Goal: Information Seeking & Learning: Learn about a topic

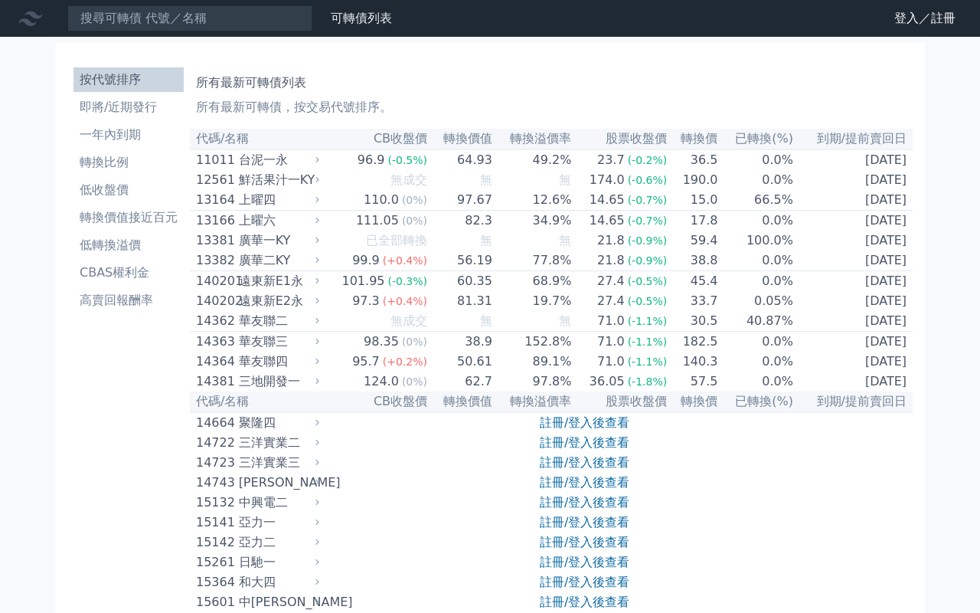
click at [703, 83] on h1 "所有最新可轉債列表" at bounding box center [551, 83] width 711 height 18
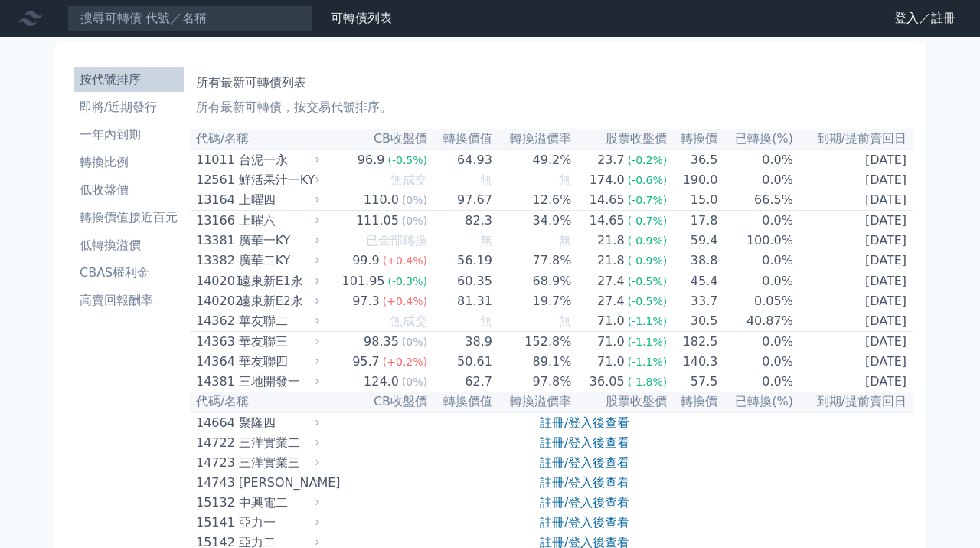
click at [725, 74] on h1 "所有最新可轉債列表" at bounding box center [551, 83] width 711 height 18
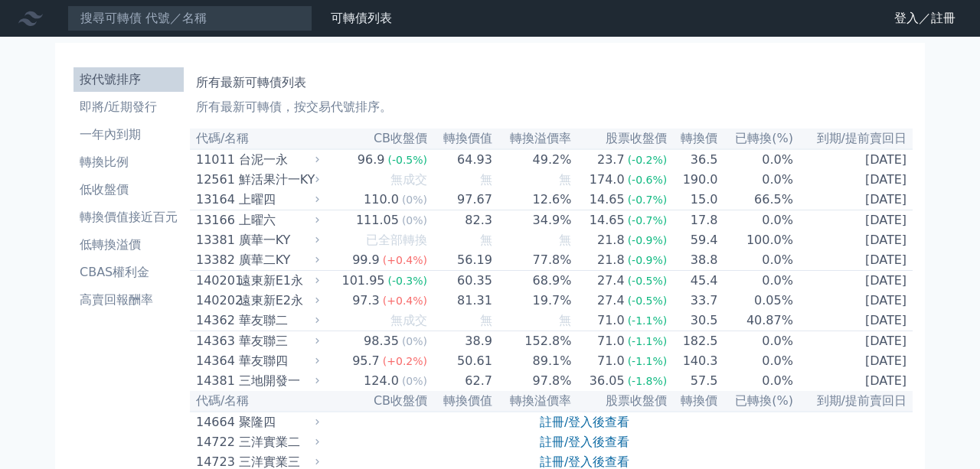
click at [698, 67] on div "所有最新可轉債列表 所有最新可轉債，按交易代號排序。" at bounding box center [551, 91] width 711 height 49
click at [531, 84] on h1 "所有最新可轉債列表" at bounding box center [551, 83] width 711 height 18
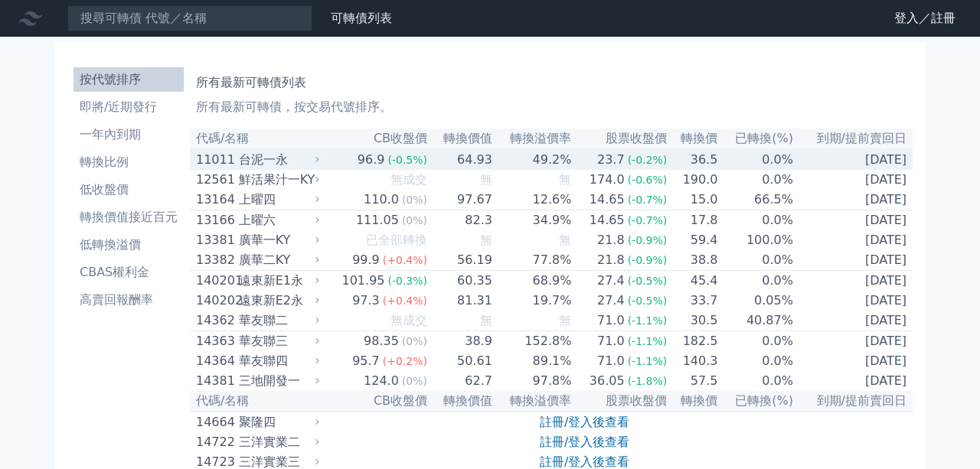
click at [270, 157] on div "台泥一永" at bounding box center [277, 160] width 77 height 18
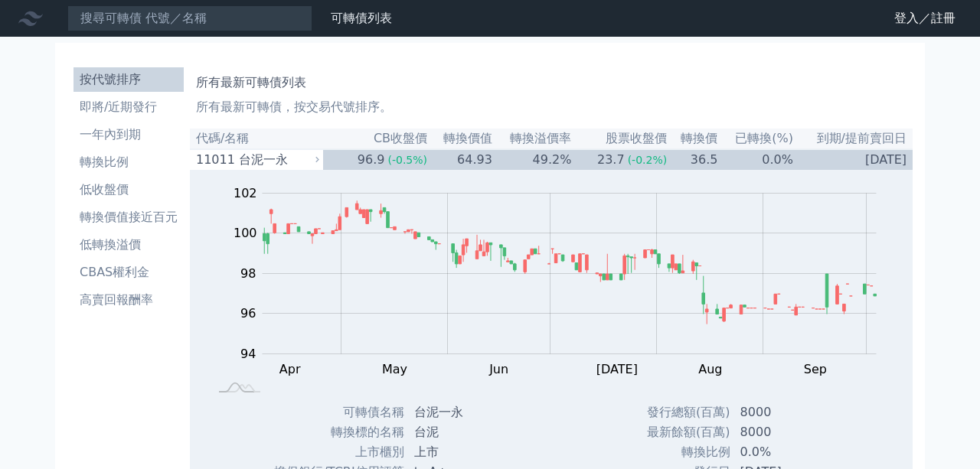
click at [139, 76] on li "按代號排序" at bounding box center [129, 79] width 110 height 18
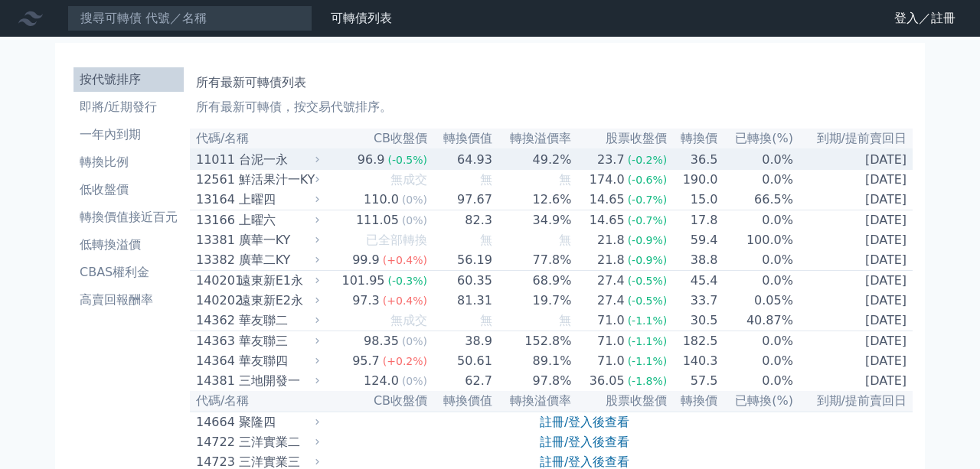
click at [499, 162] on td "49.2%" at bounding box center [532, 159] width 79 height 21
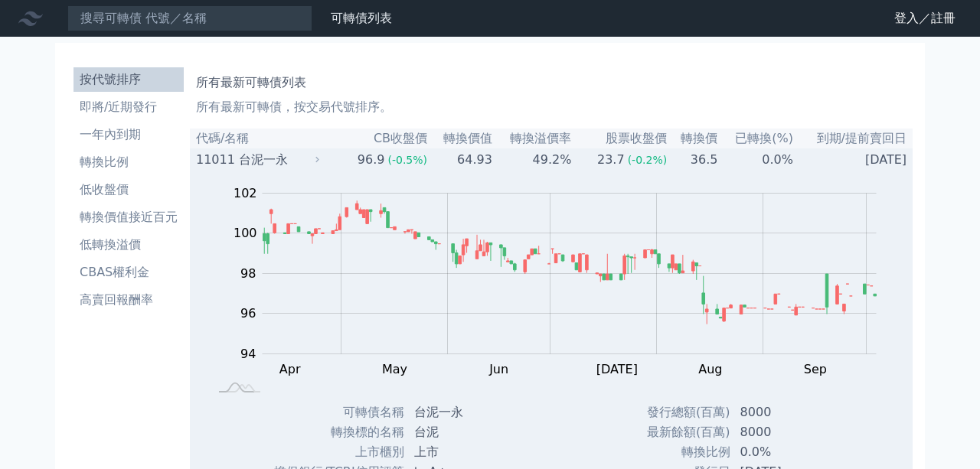
click at [306, 161] on div "台泥一永" at bounding box center [277, 160] width 77 height 18
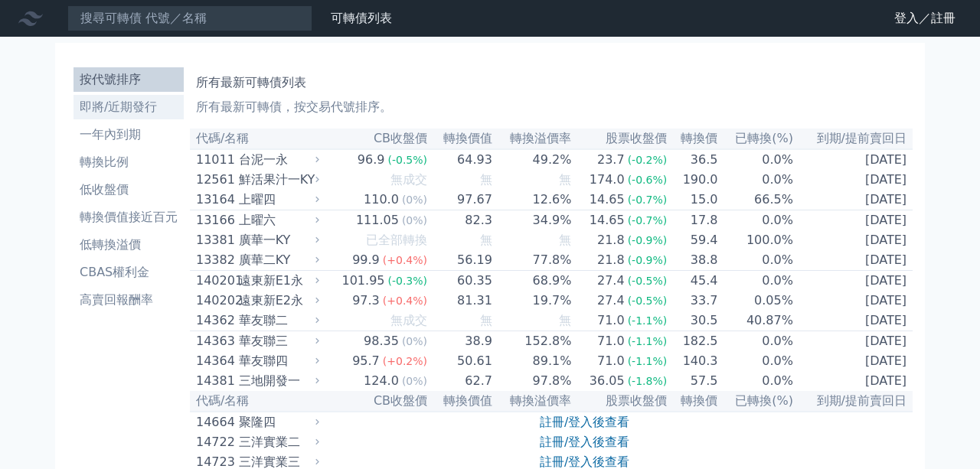
click at [132, 103] on li "即將/近期發行" at bounding box center [129, 107] width 110 height 18
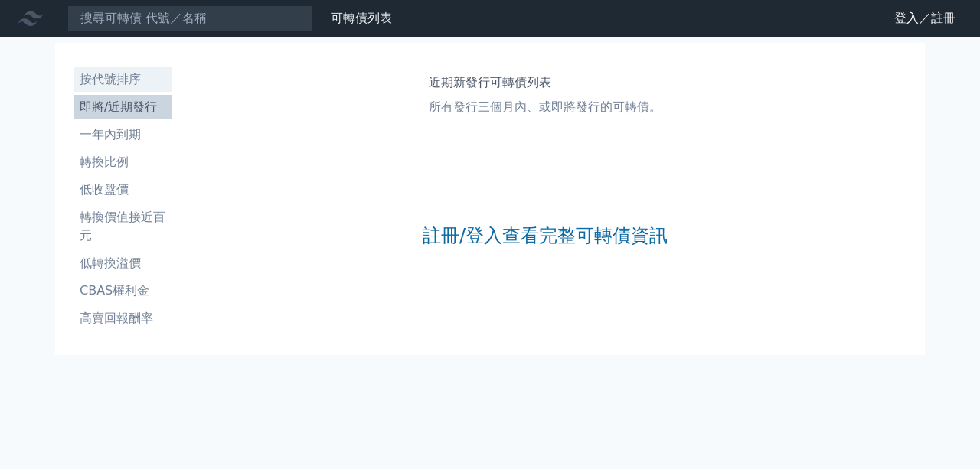
click at [123, 83] on li "按代號排序" at bounding box center [123, 79] width 98 height 18
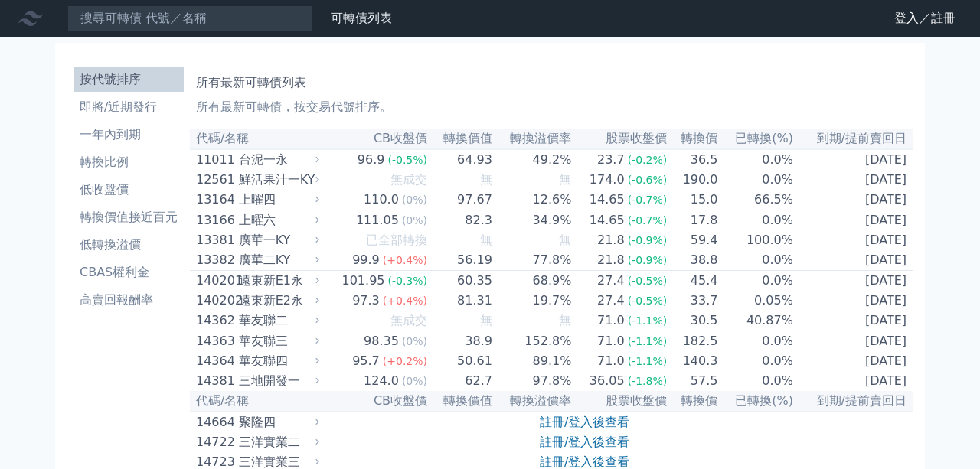
click at [137, 109] on li "即將/近期發行" at bounding box center [129, 107] width 110 height 18
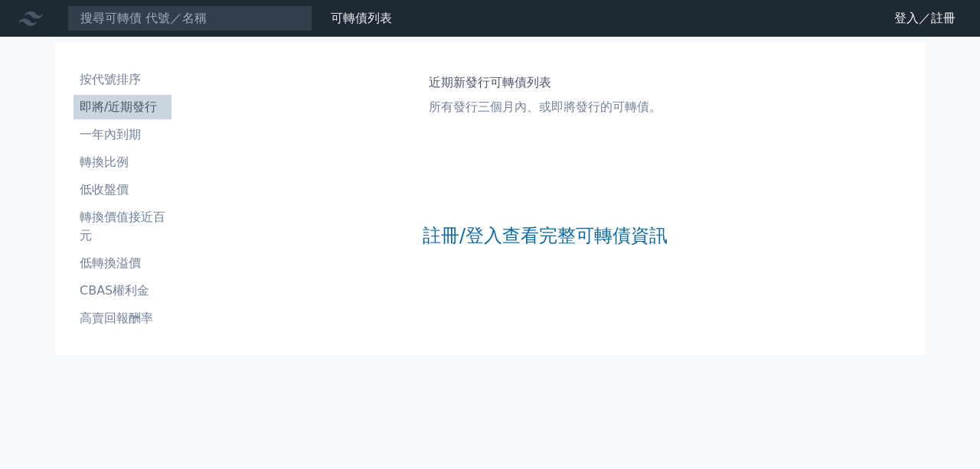
click at [119, 135] on li "一年內到期" at bounding box center [123, 135] width 98 height 18
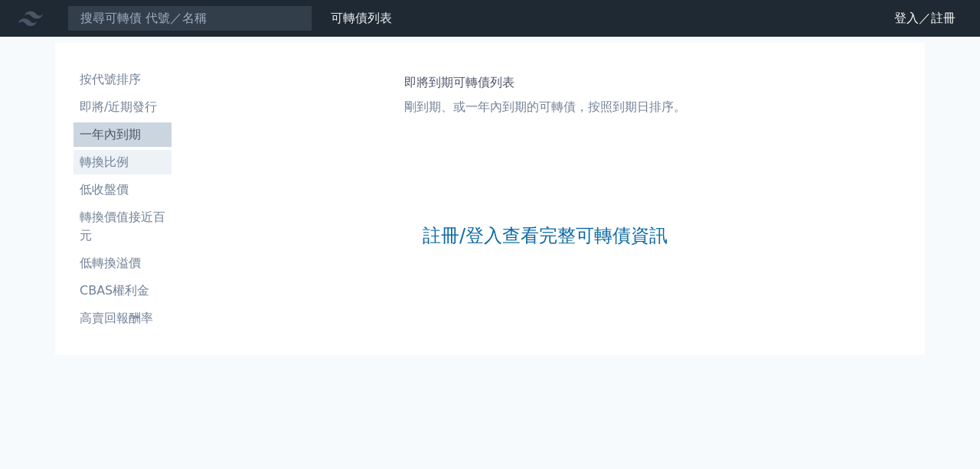
click at [123, 159] on li "轉換比例" at bounding box center [123, 162] width 98 height 18
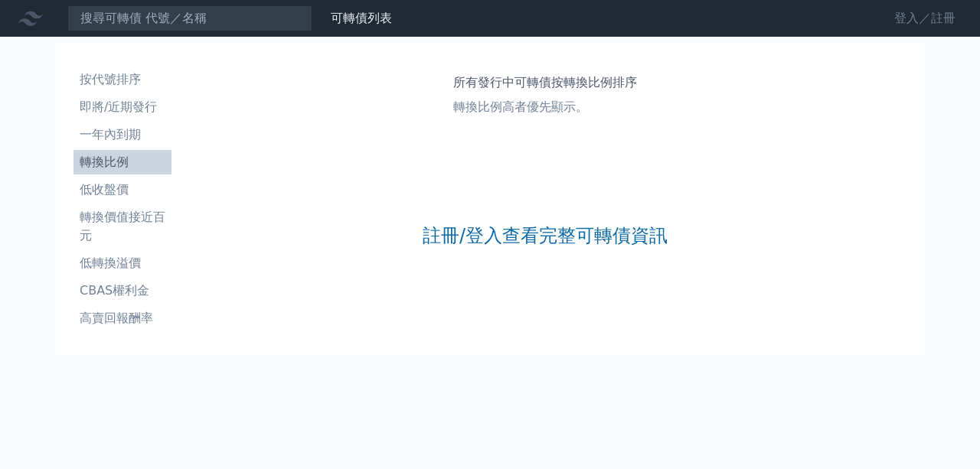
click at [911, 14] on link "登入／註冊" at bounding box center [925, 18] width 86 height 25
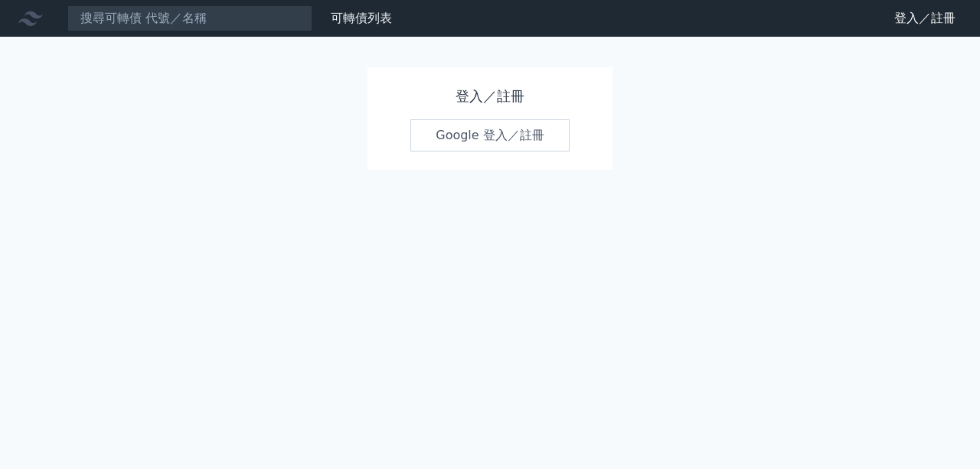
click at [457, 139] on link "Google 登入／註冊" at bounding box center [489, 135] width 159 height 32
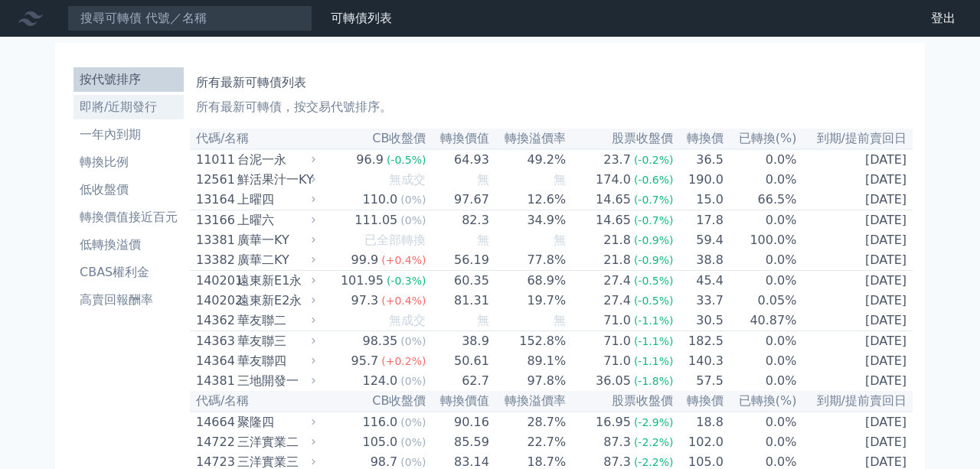
click at [123, 110] on li "即將/近期發行" at bounding box center [129, 107] width 110 height 18
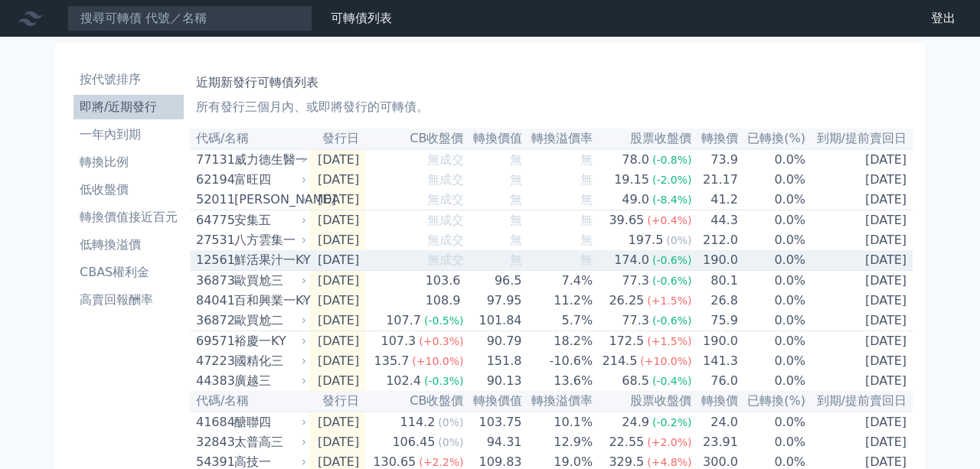
click at [265, 270] on div "鮮活果汁一KY" at bounding box center [268, 260] width 69 height 18
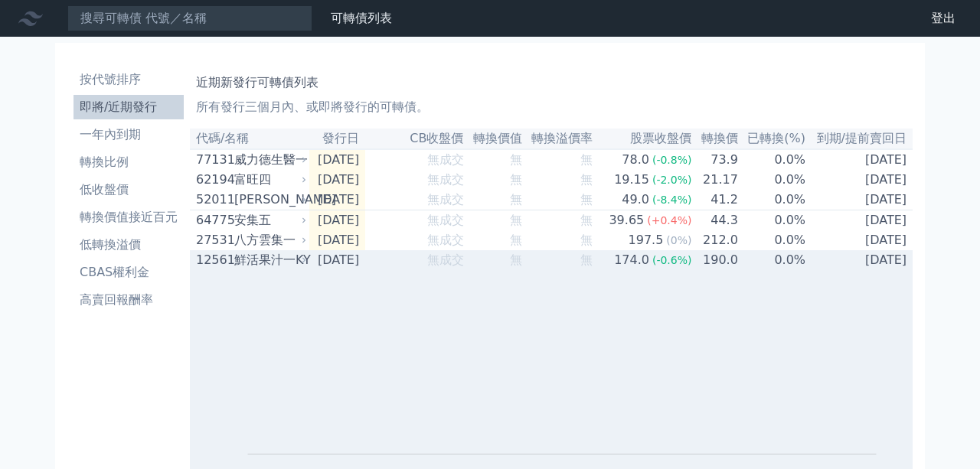
click at [260, 270] on div "鮮活果汁一KY" at bounding box center [268, 260] width 69 height 18
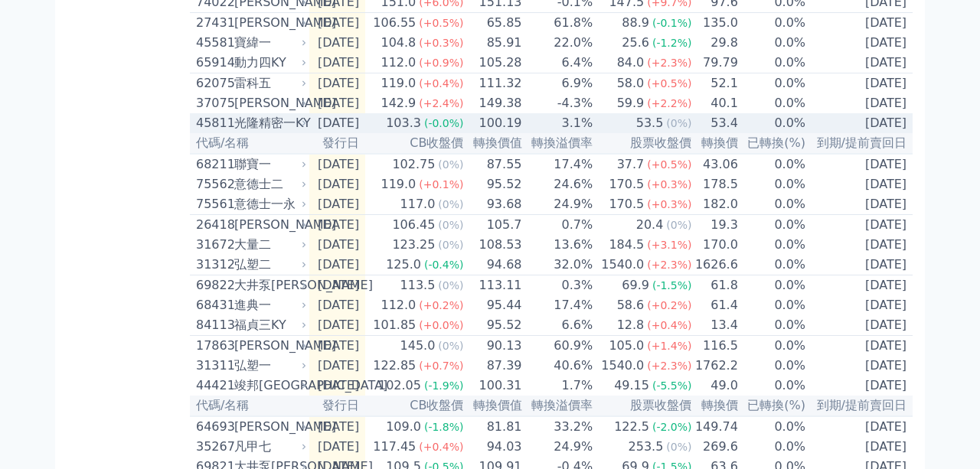
scroll to position [533, 0]
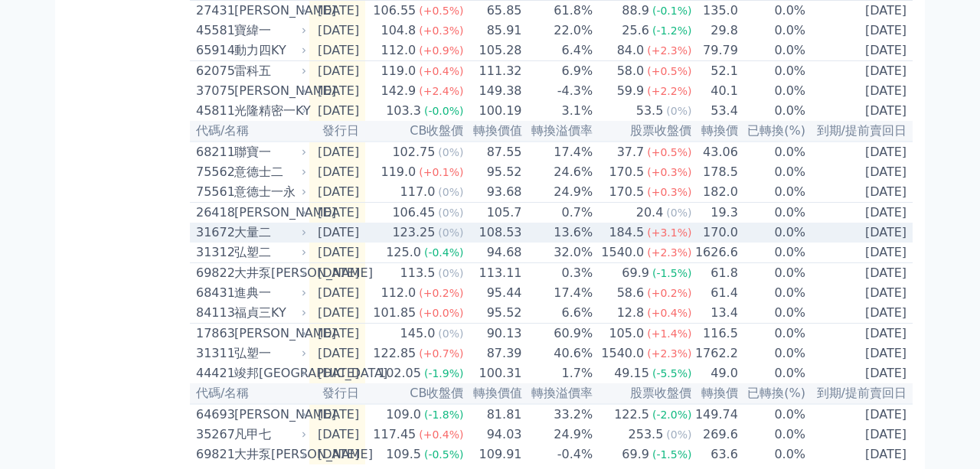
click at [264, 242] on div "大量二" at bounding box center [268, 233] width 69 height 18
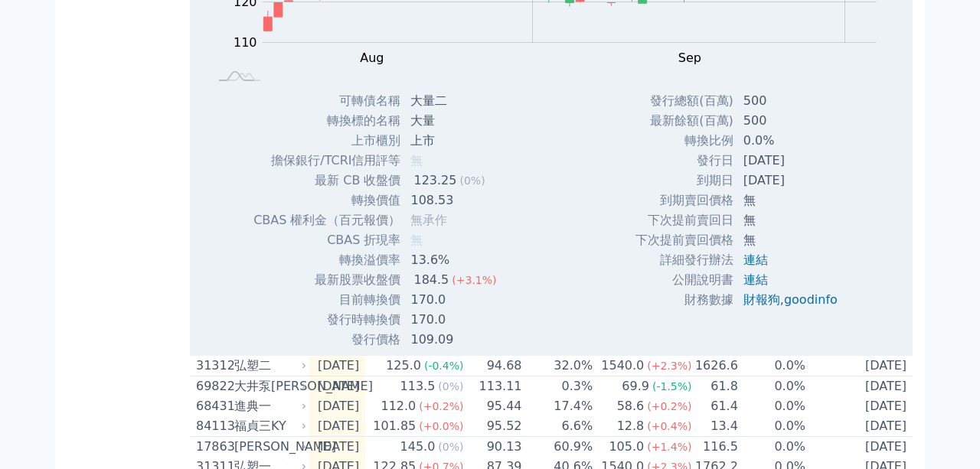
scroll to position [977, 0]
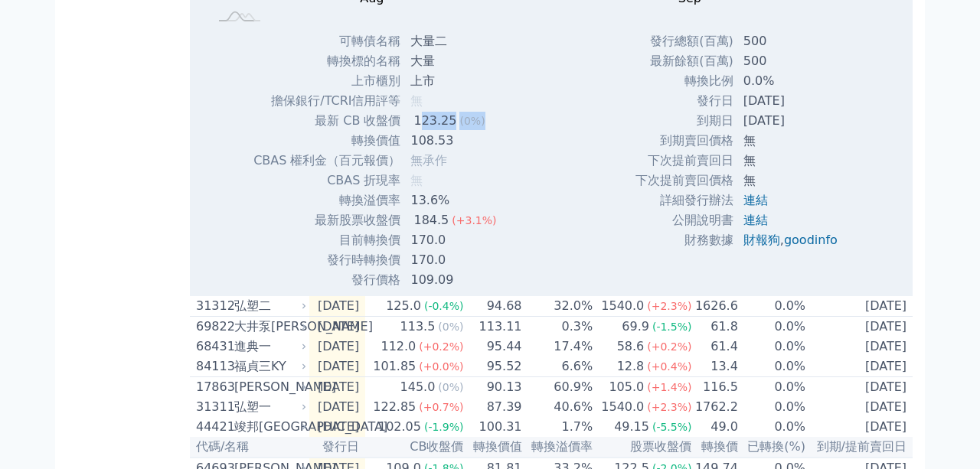
drag, startPoint x: 423, startPoint y: 160, endPoint x: 499, endPoint y: 168, distance: 76.2
click at [499, 168] on div "可轉債名稱 大量二 轉換標的名稱 大量 上市櫃別 上市 擔保銀行/TCRI信用評等 無 最新 CB 收盤價 123.25 (0%) 轉換價值 108.53" at bounding box center [380, 160] width 293 height 259
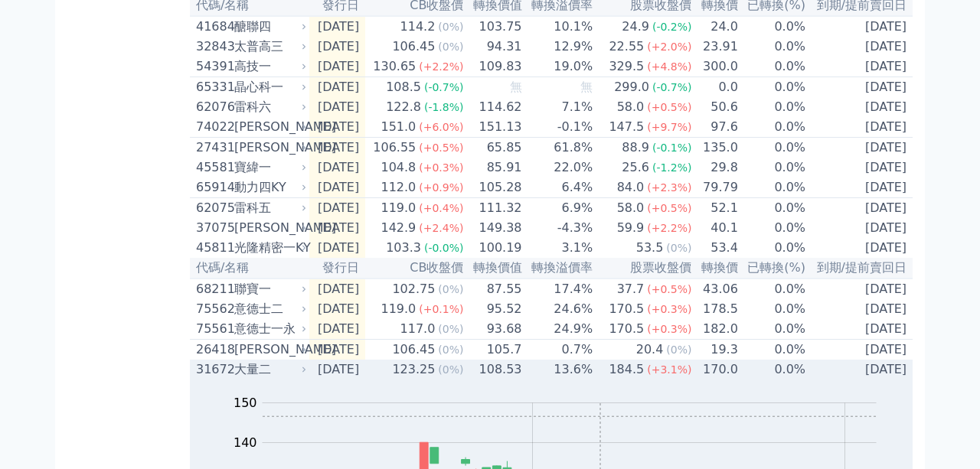
scroll to position [355, 0]
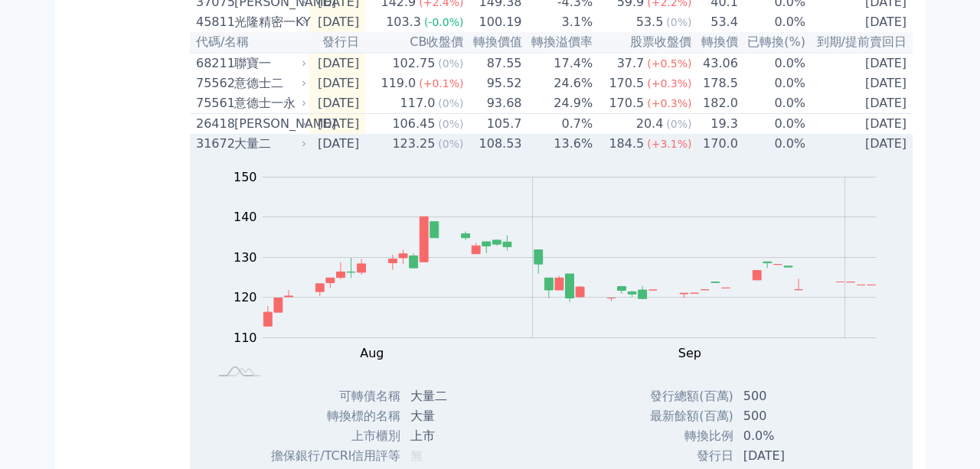
click at [253, 153] on div "大量二" at bounding box center [268, 144] width 69 height 18
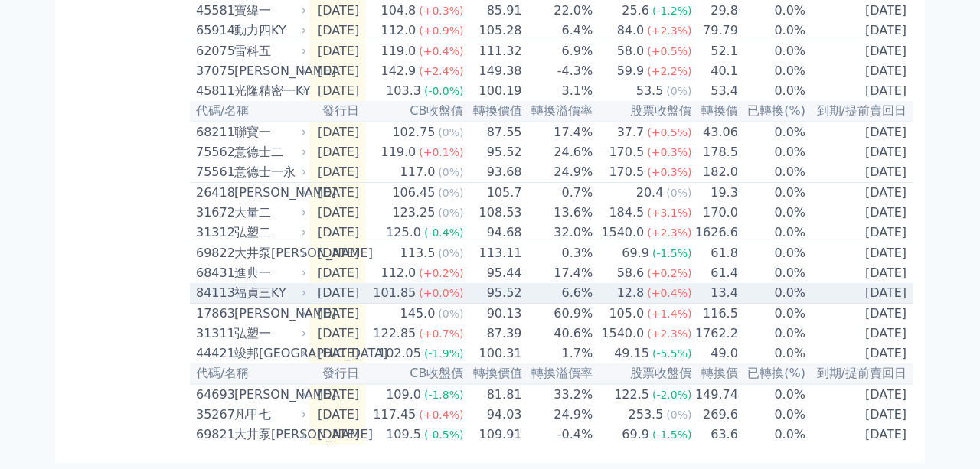
click at [255, 284] on div "福貞三KY" at bounding box center [268, 293] width 69 height 18
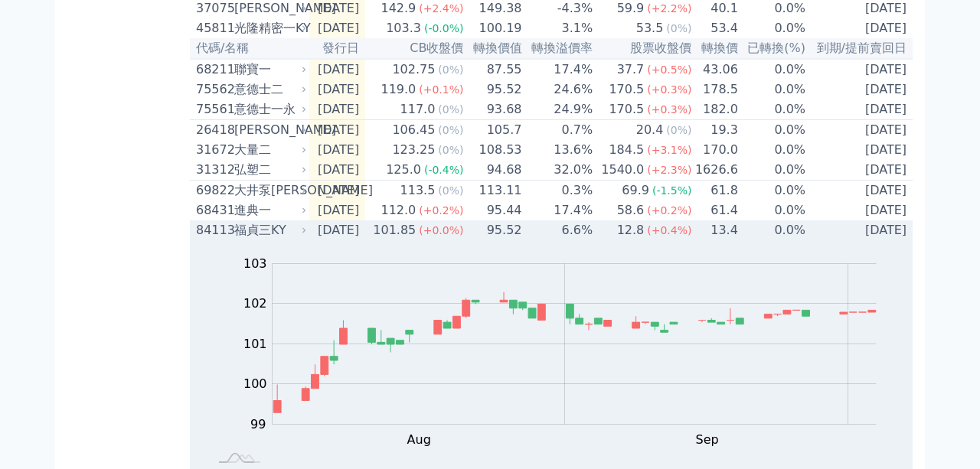
click at [258, 240] on div "福貞三KY" at bounding box center [268, 230] width 69 height 18
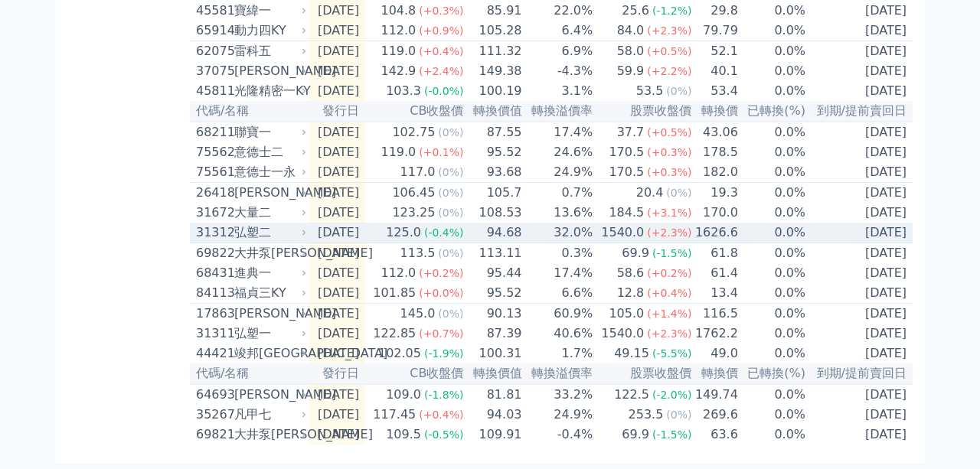
click at [261, 204] on div "大量二" at bounding box center [268, 213] width 69 height 18
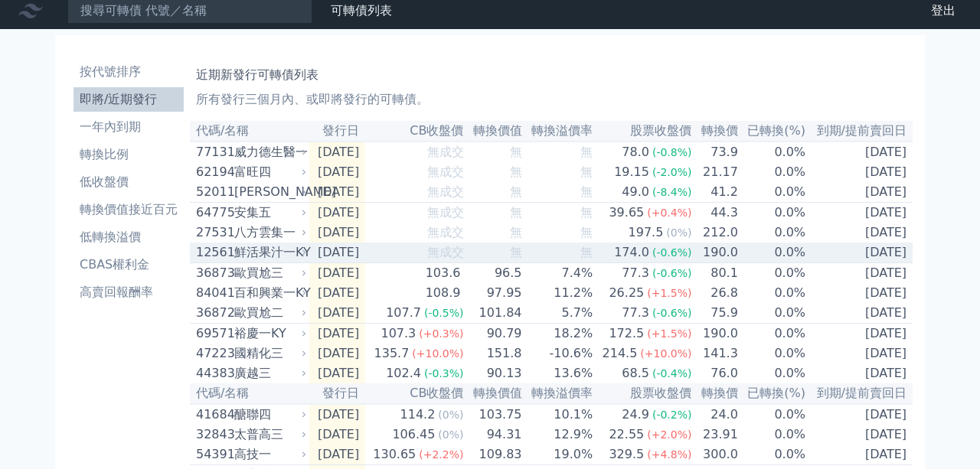
scroll to position [0, 0]
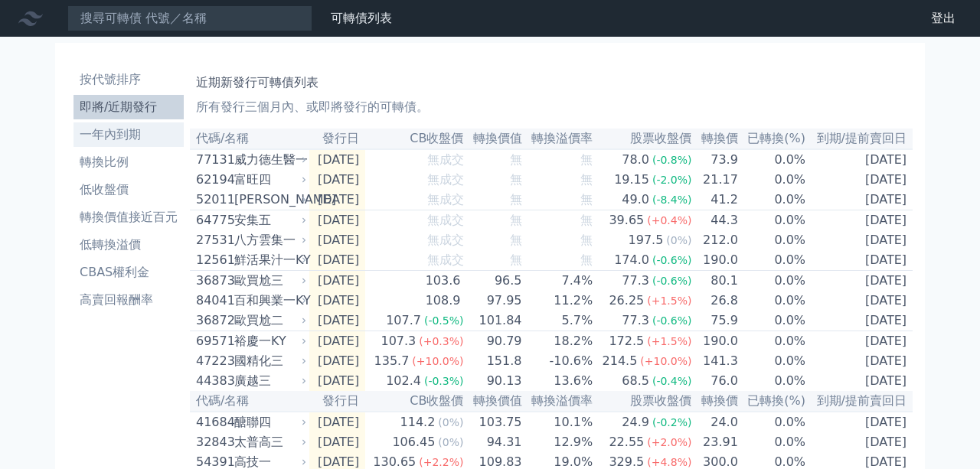
click at [128, 133] on li "一年內到期" at bounding box center [129, 135] width 110 height 18
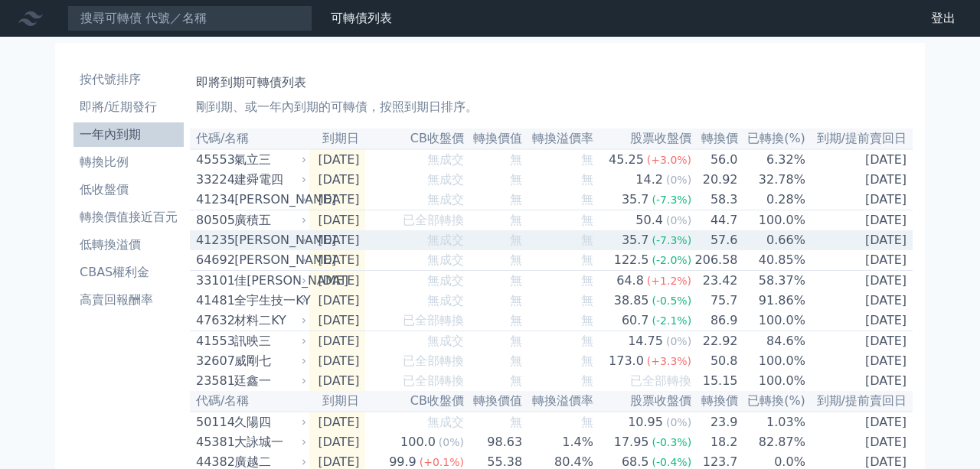
click at [261, 250] on div "[PERSON_NAME]" at bounding box center [268, 240] width 69 height 18
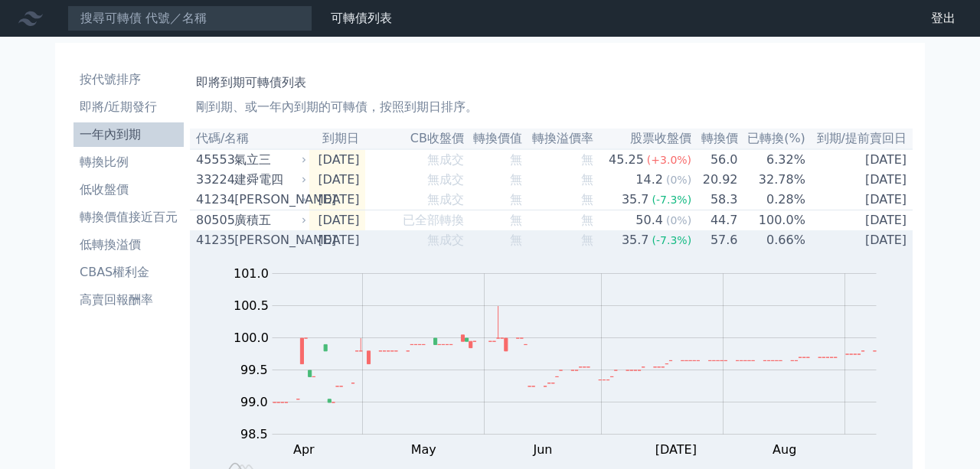
click at [261, 250] on div "[PERSON_NAME]" at bounding box center [268, 240] width 69 height 18
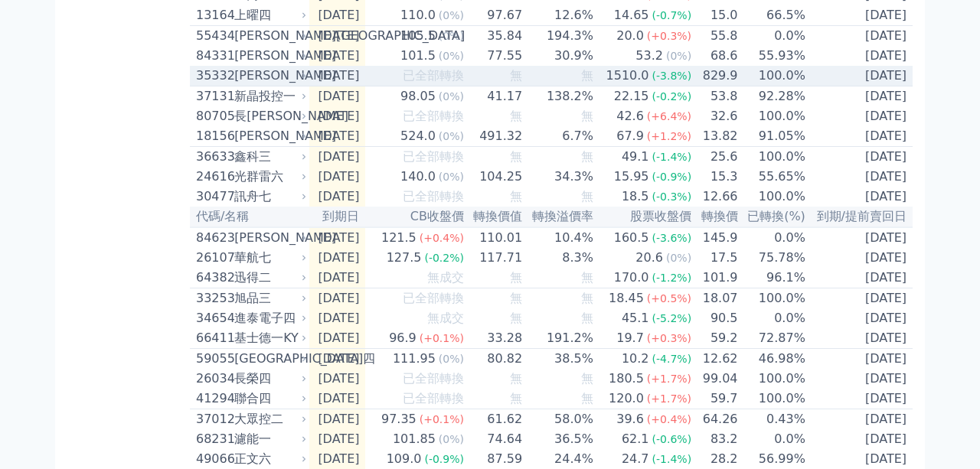
scroll to position [1244, 0]
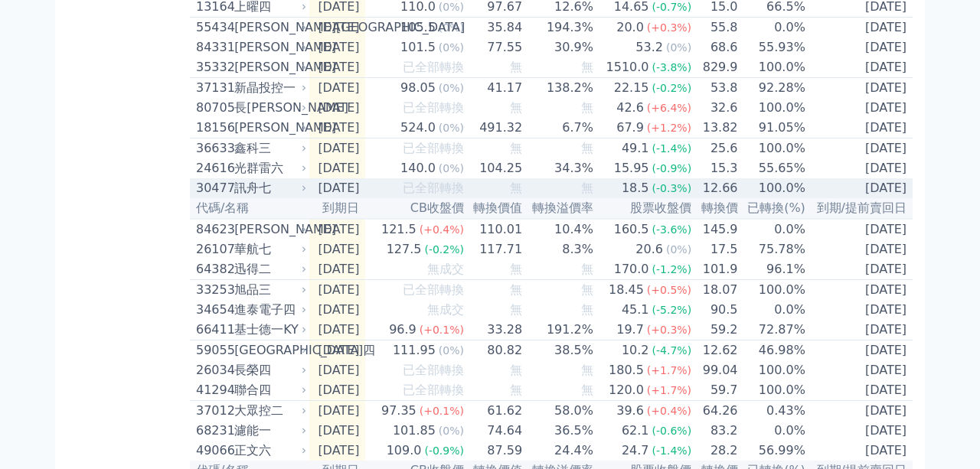
click at [239, 198] on div "訊舟七" at bounding box center [268, 188] width 69 height 18
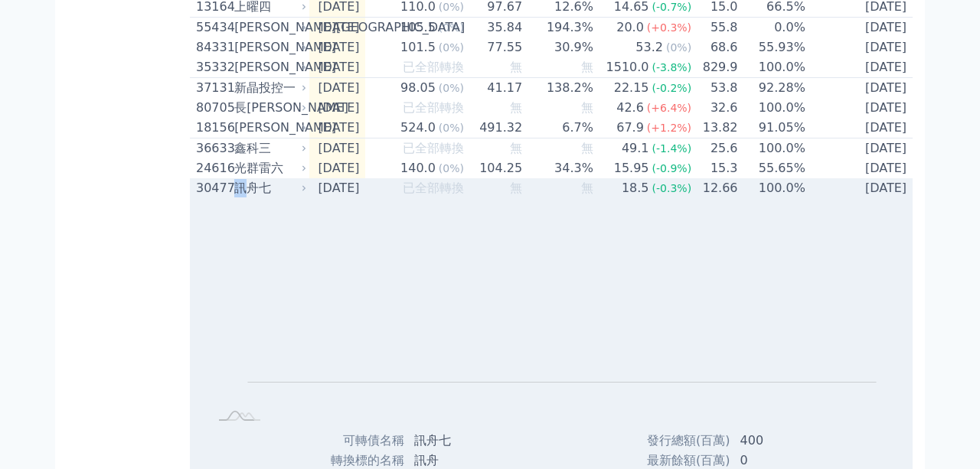
click at [239, 198] on div "訊舟七" at bounding box center [268, 188] width 69 height 18
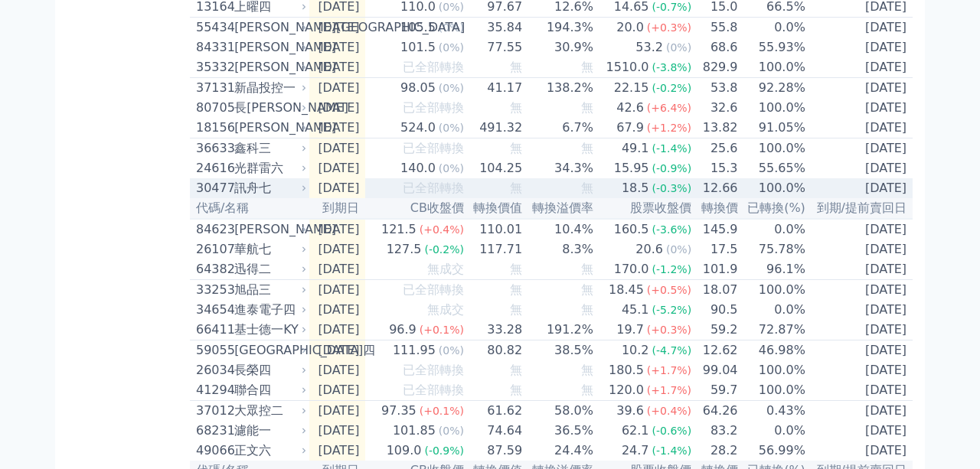
click at [239, 198] on div "訊舟七" at bounding box center [268, 188] width 69 height 18
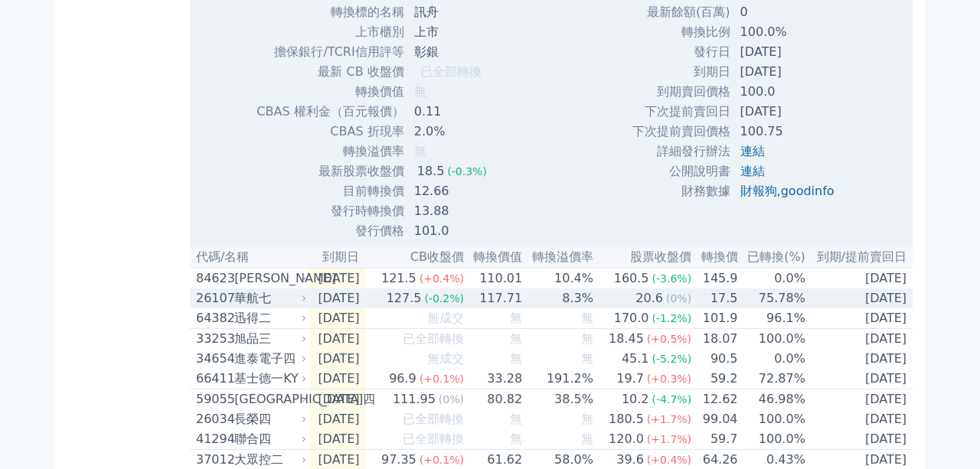
scroll to position [1688, 0]
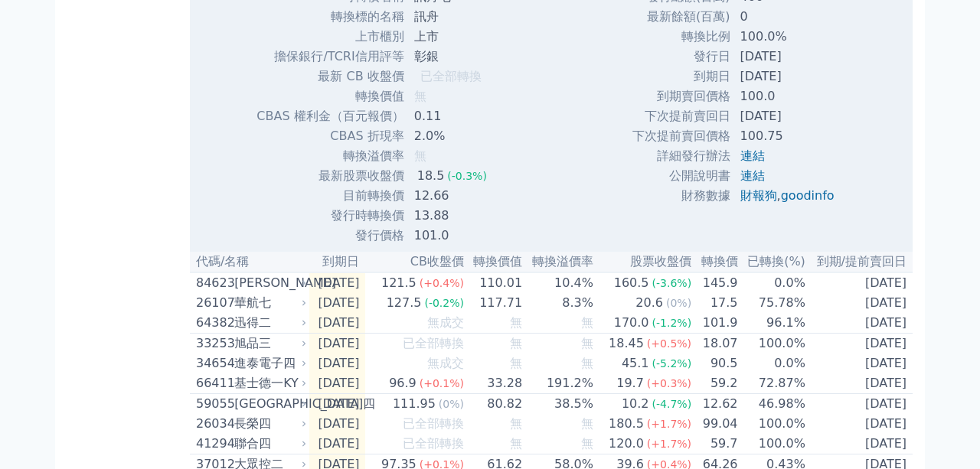
click at [750, 47] on td "100.0%" at bounding box center [789, 37] width 116 height 20
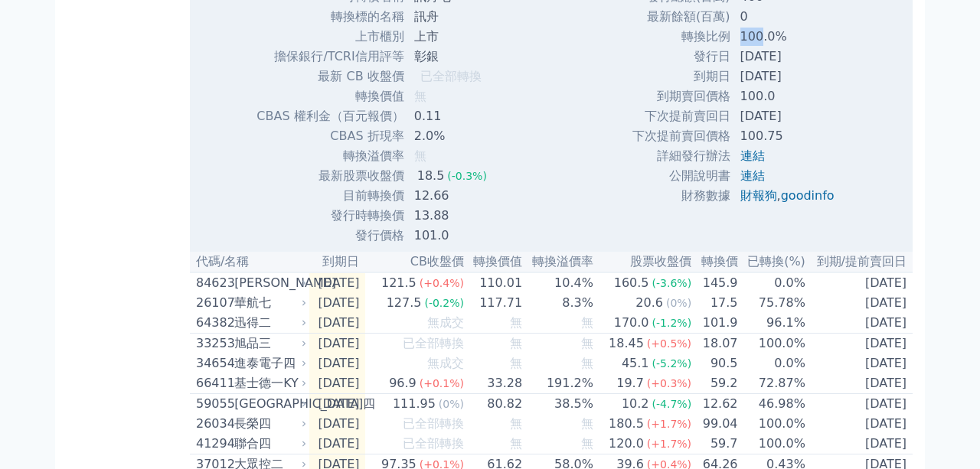
click at [750, 47] on td "100.0%" at bounding box center [789, 37] width 116 height 20
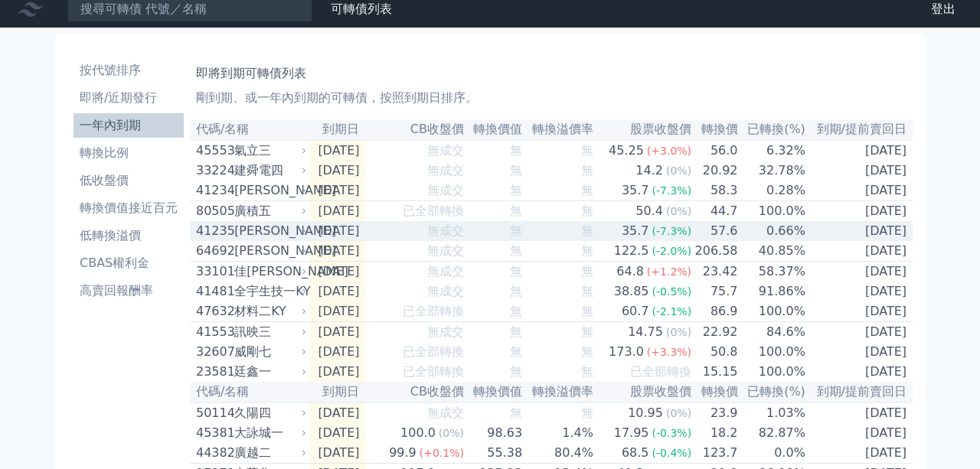
scroll to position [0, 0]
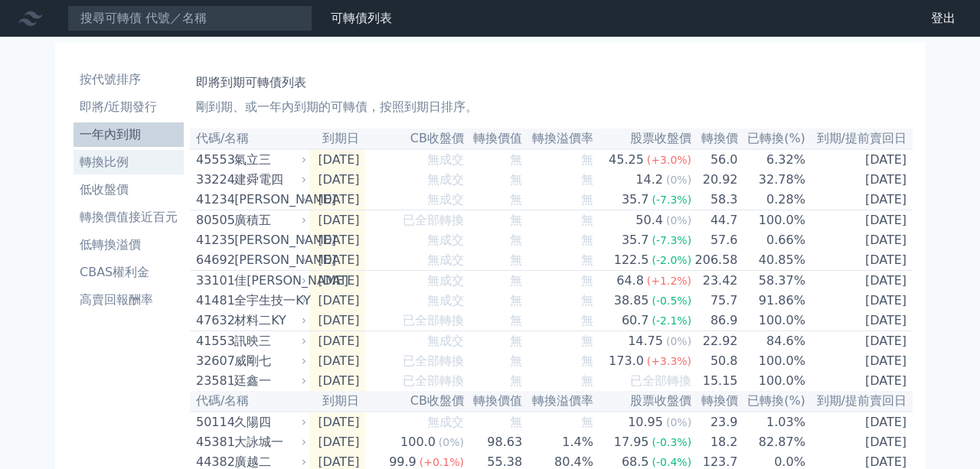
click at [155, 165] on li "轉換比例" at bounding box center [129, 162] width 110 height 18
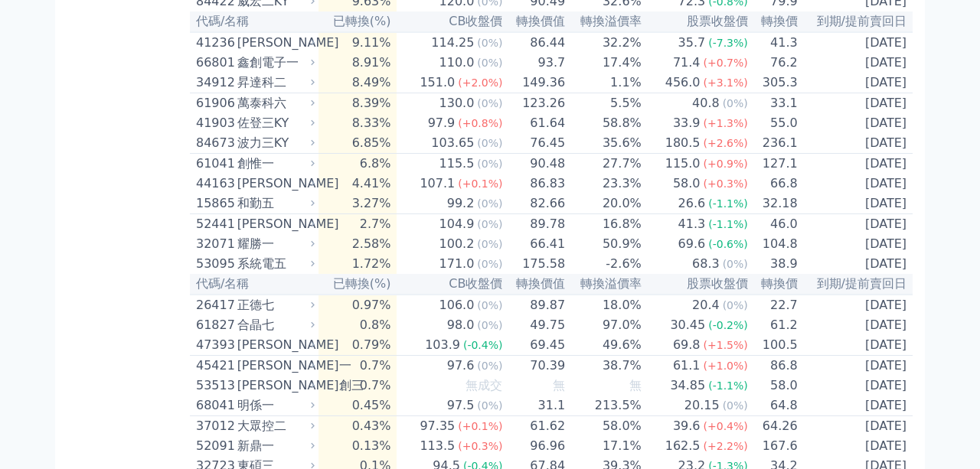
scroll to position [3020, 0]
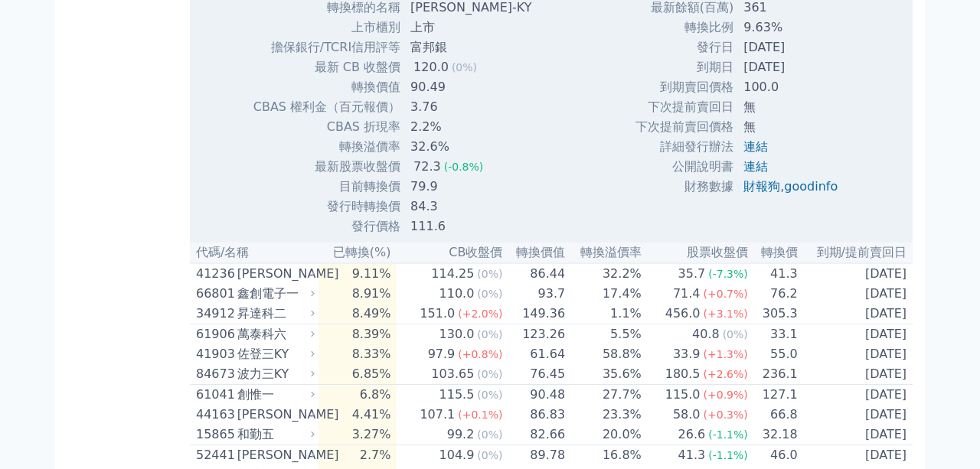
scroll to position [3287, 0]
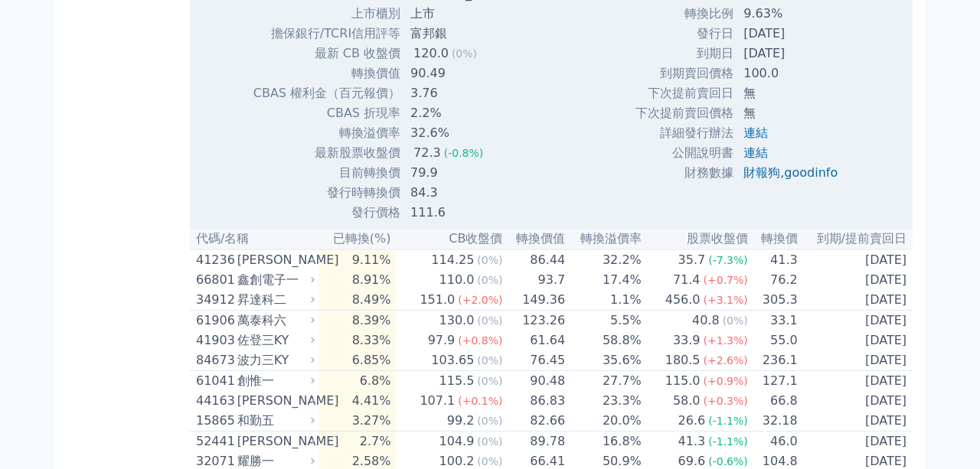
drag, startPoint x: 410, startPoint y: 261, endPoint x: 511, endPoint y: 269, distance: 101.4
click at [426, 63] on div "120.0" at bounding box center [430, 53] width 41 height 18
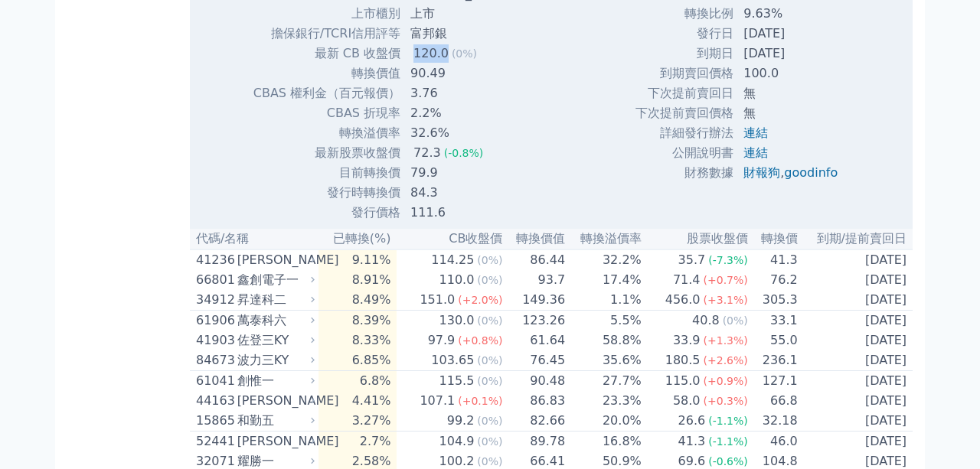
click at [426, 63] on div "120.0" at bounding box center [430, 53] width 41 height 18
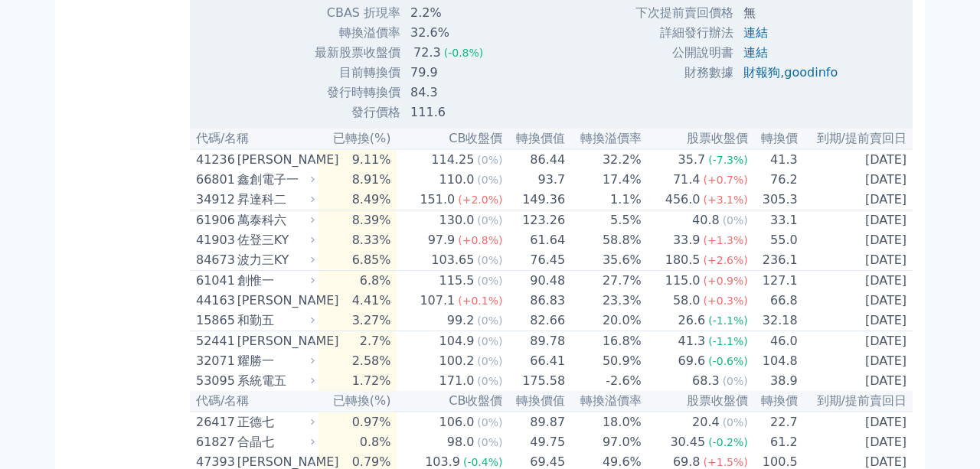
scroll to position [3376, 0]
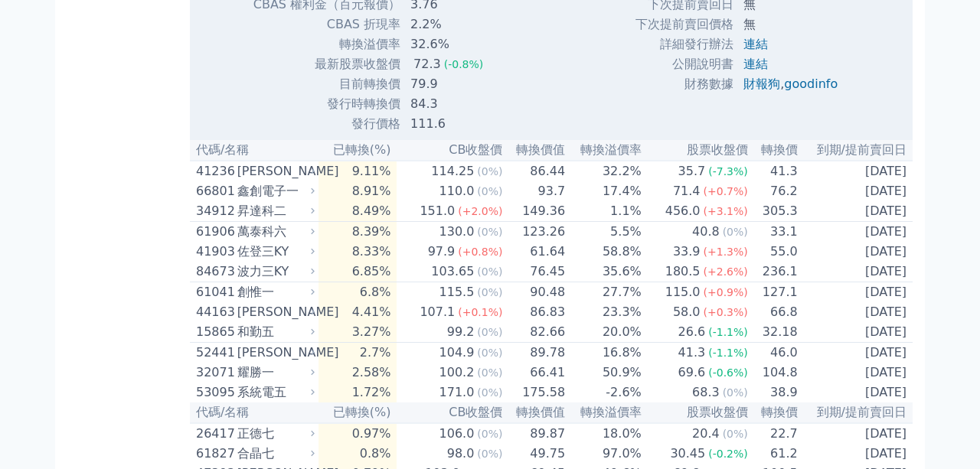
click at [435, 134] on td "111.6" at bounding box center [472, 124] width 142 height 20
click at [436, 134] on td "111.6" at bounding box center [472, 124] width 142 height 20
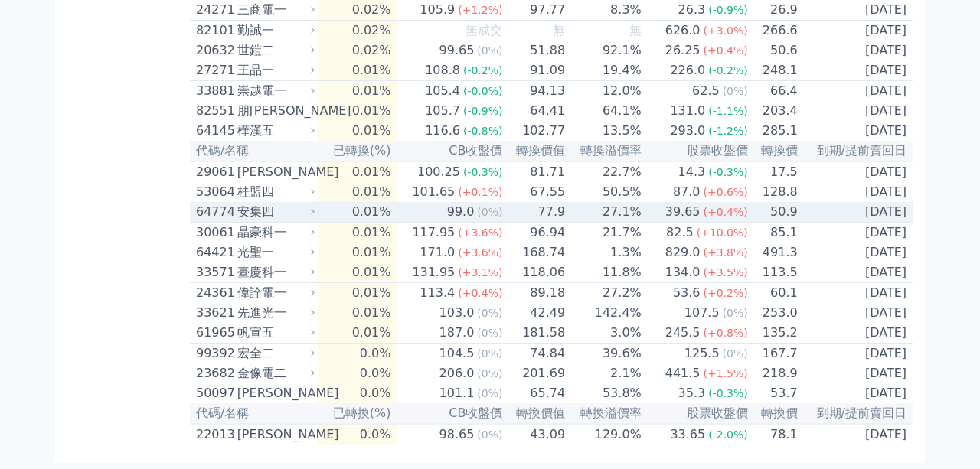
scroll to position [4452, 0]
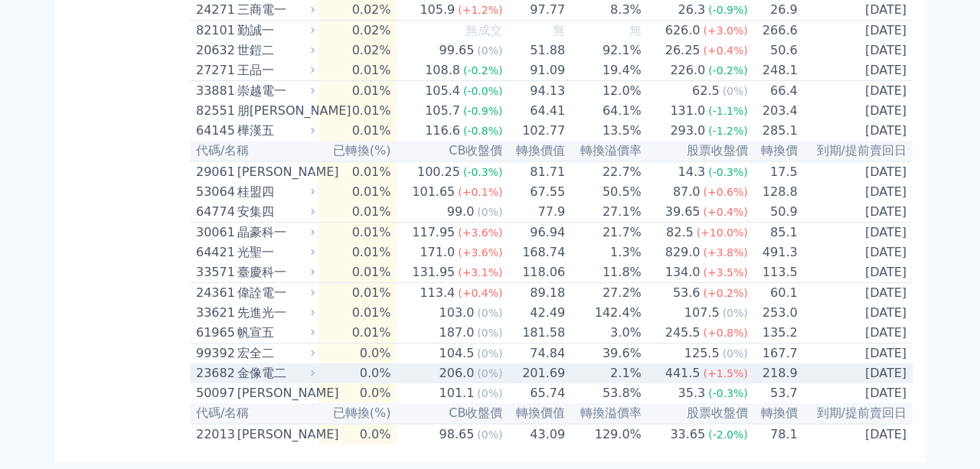
click at [518, 374] on td "201.69" at bounding box center [534, 374] width 63 height 20
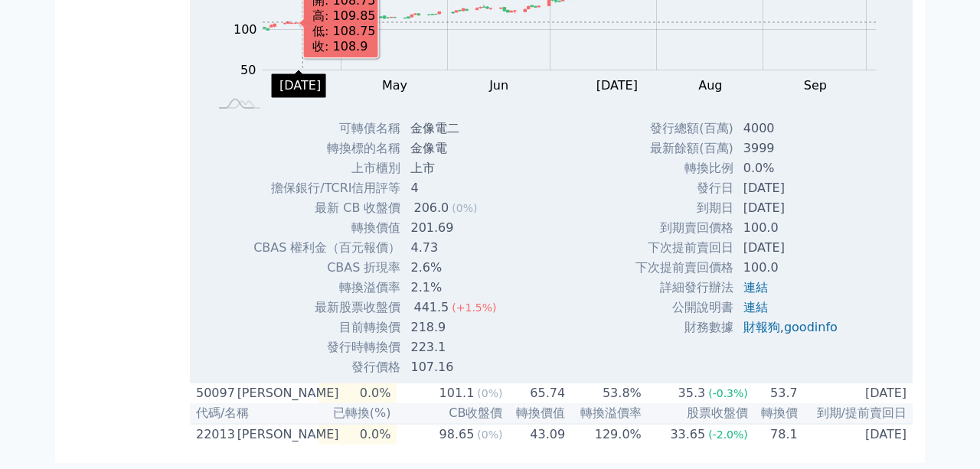
scroll to position [4950, 0]
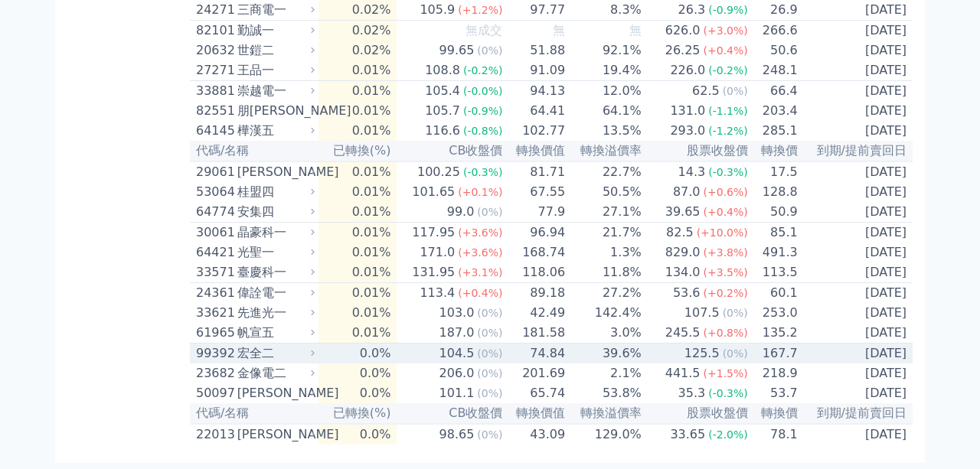
click at [295, 345] on div "宏全二" at bounding box center [274, 354] width 74 height 18
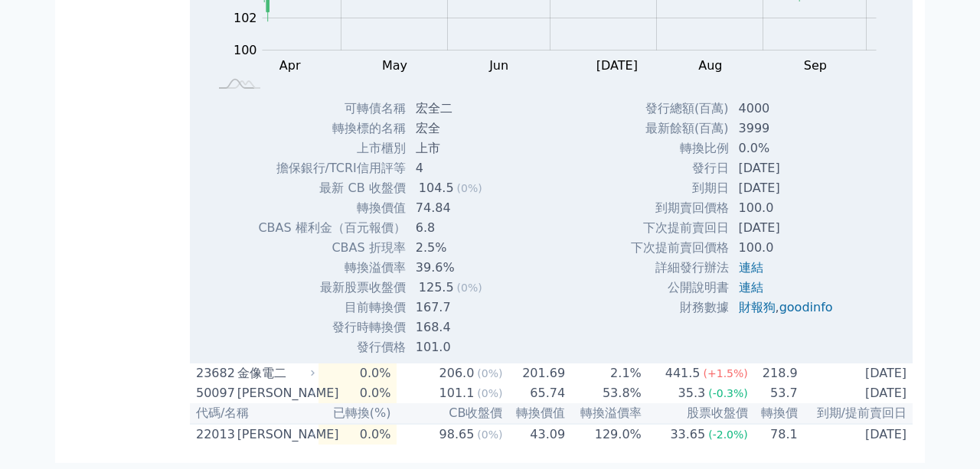
scroll to position [4896, 0]
drag, startPoint x: 359, startPoint y: 315, endPoint x: 397, endPoint y: 315, distance: 38.3
click at [397, 278] on td "轉換溢價率" at bounding box center [331, 268] width 149 height 20
click at [364, 298] on td "最新股票收盤價" at bounding box center [331, 288] width 149 height 20
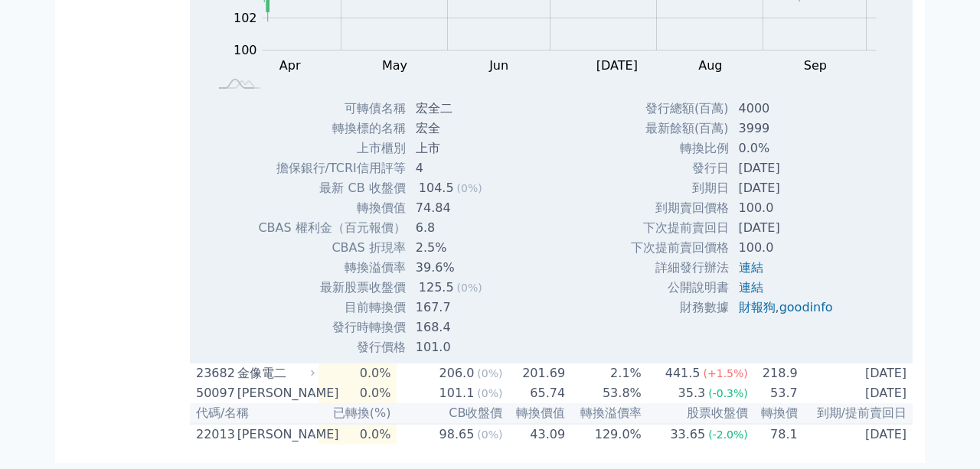
click at [364, 298] on td "最新股票收盤價" at bounding box center [331, 288] width 149 height 20
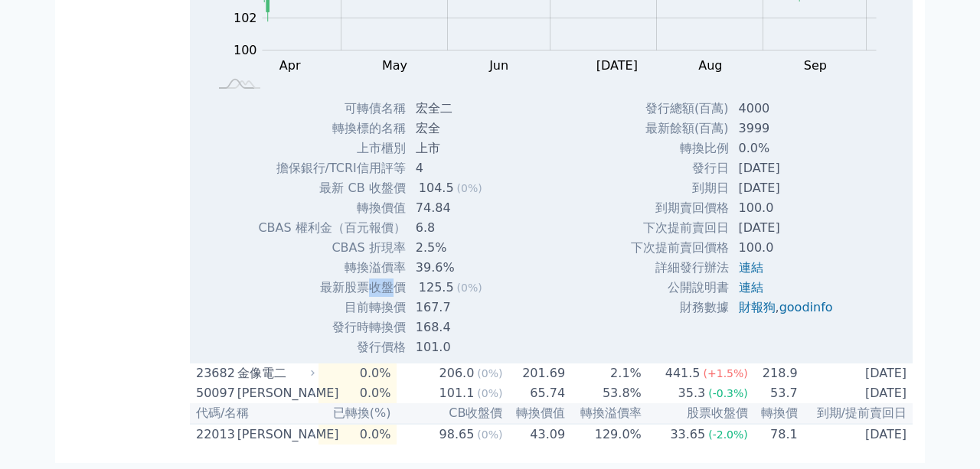
click at [364, 298] on td "最新股票收盤價" at bounding box center [331, 288] width 149 height 20
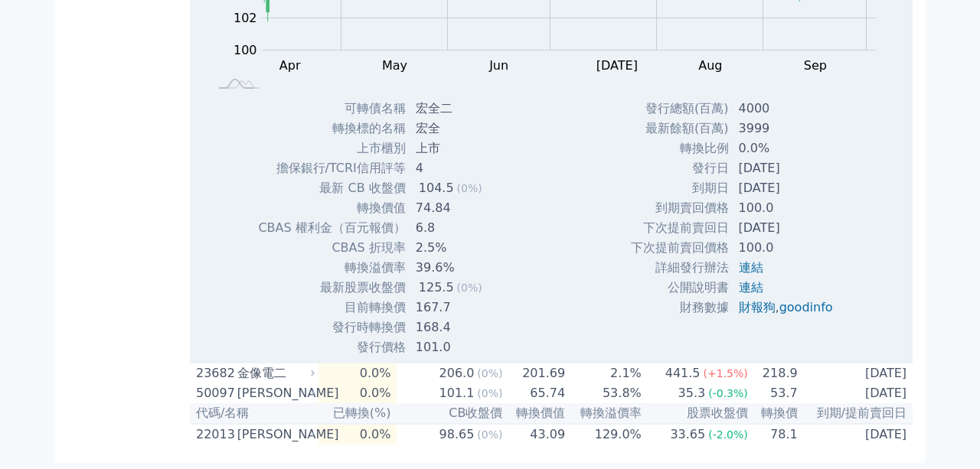
click at [364, 298] on td "最新股票收盤價" at bounding box center [331, 288] width 149 height 20
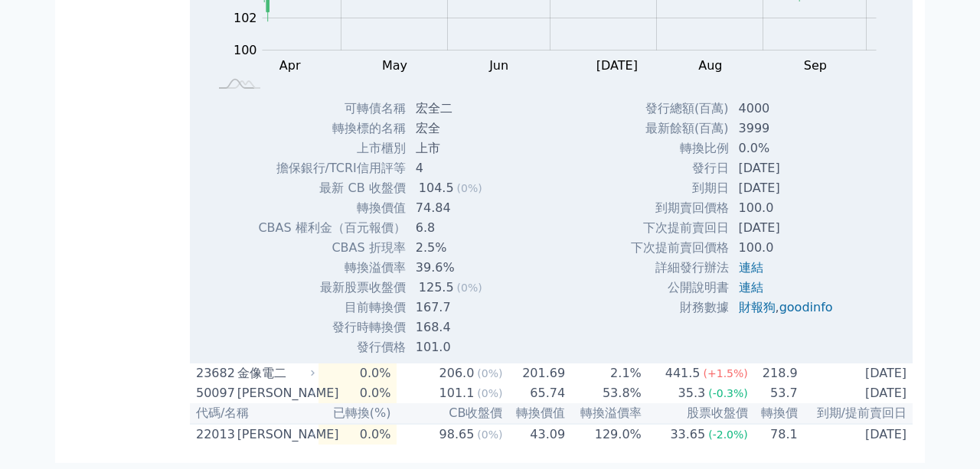
click at [396, 338] on td "發行時轉換價" at bounding box center [331, 328] width 149 height 20
click at [410, 338] on td "168.4" at bounding box center [451, 328] width 88 height 20
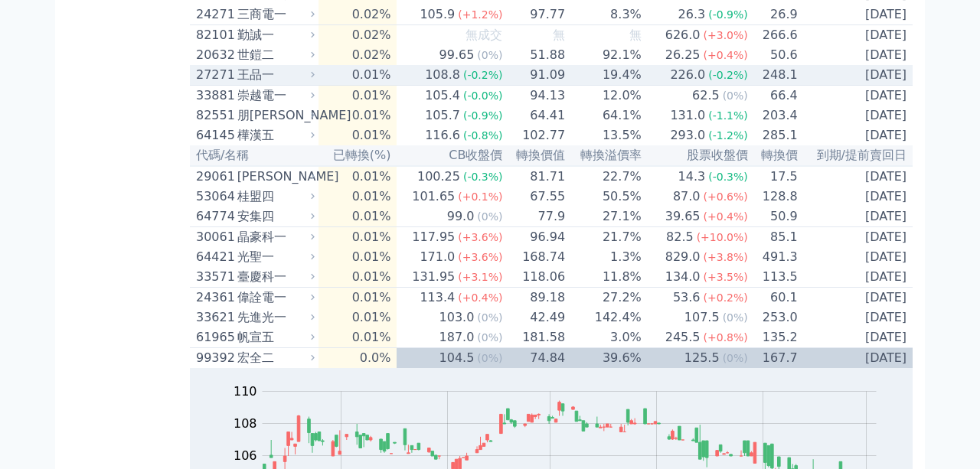
scroll to position [4151, 0]
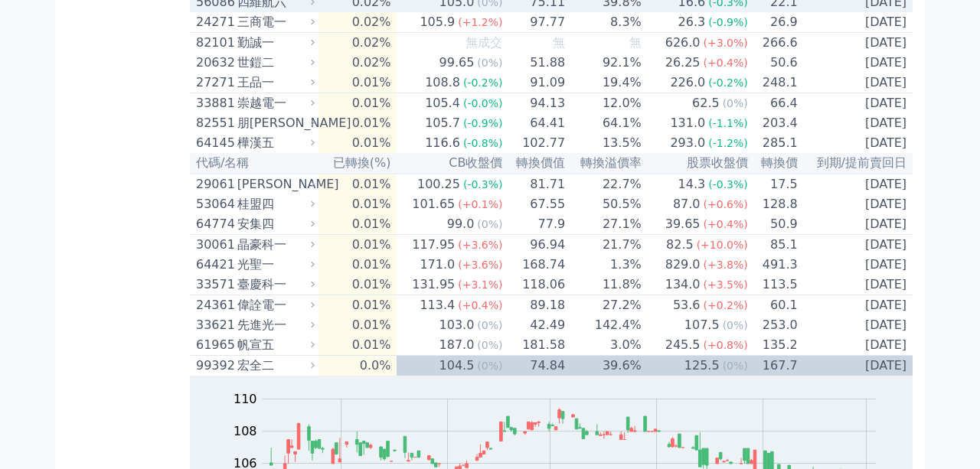
click at [262, 11] on div "四維航六" at bounding box center [274, 2] width 74 height 18
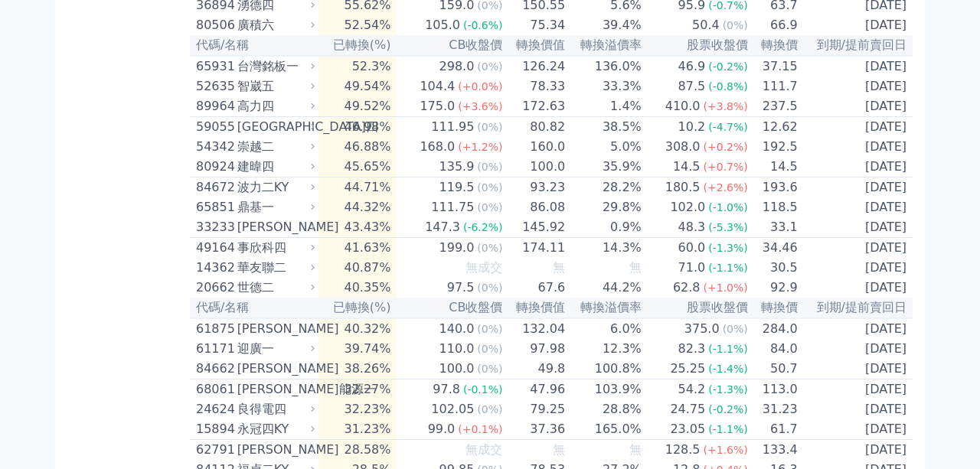
scroll to position [2196, 0]
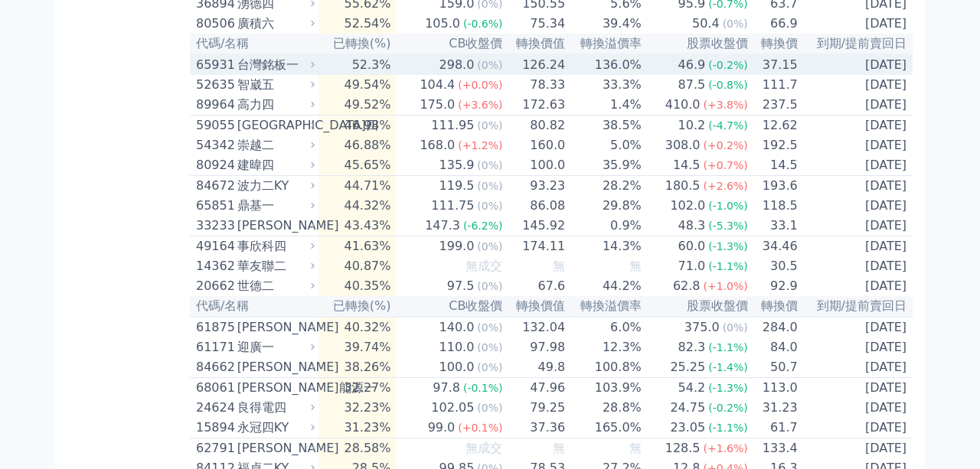
click at [291, 74] on div "台灣銘板一" at bounding box center [274, 65] width 74 height 18
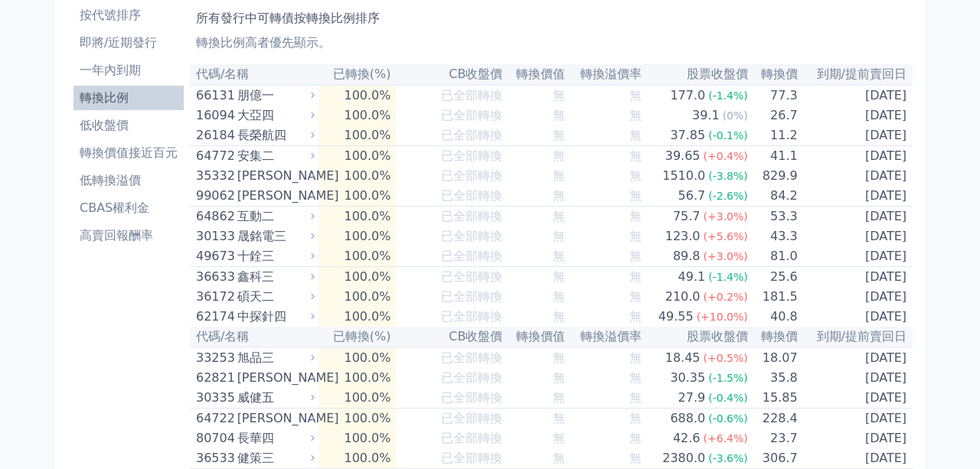
scroll to position [0, 0]
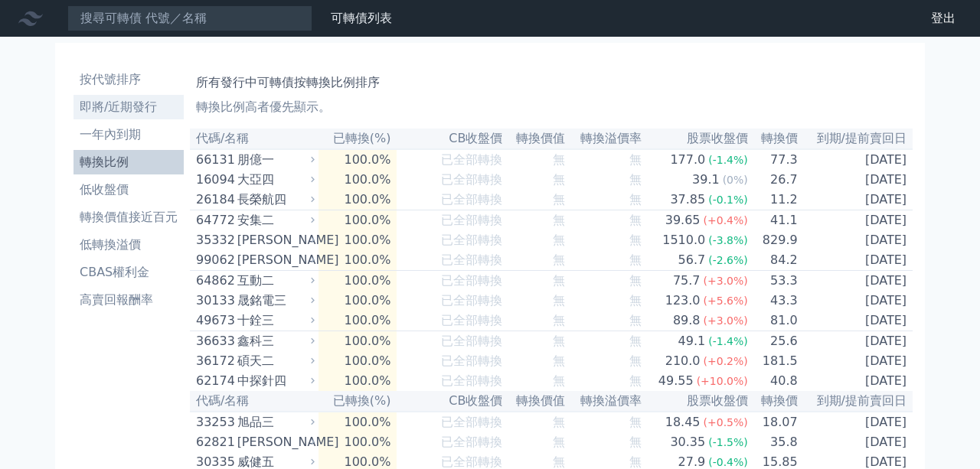
click at [126, 107] on li "即將/近期發行" at bounding box center [129, 107] width 110 height 18
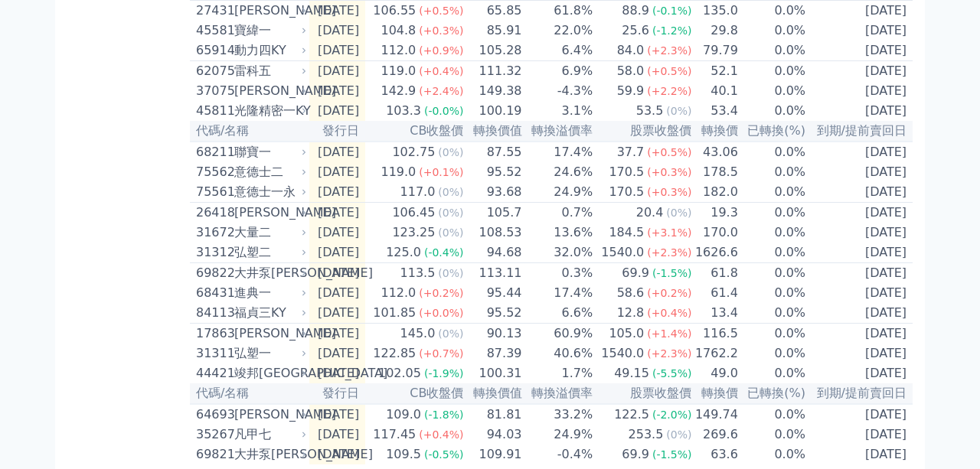
scroll to position [616, 0]
